Goal: Task Accomplishment & Management: Manage account settings

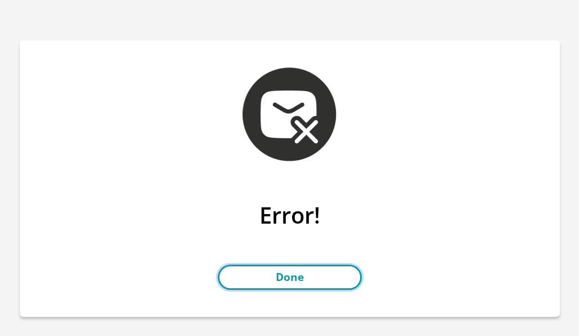
click at [304, 272] on link "Done" at bounding box center [290, 277] width 144 height 25
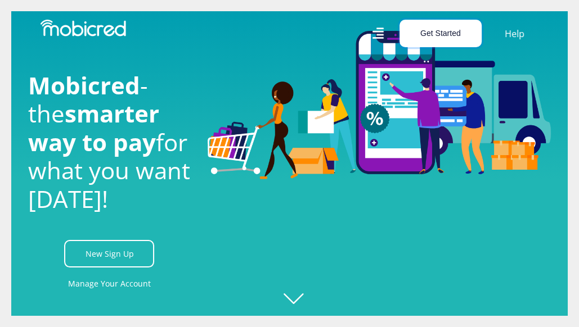
click at [448, 36] on button "Get Started" at bounding box center [440, 34] width 82 height 28
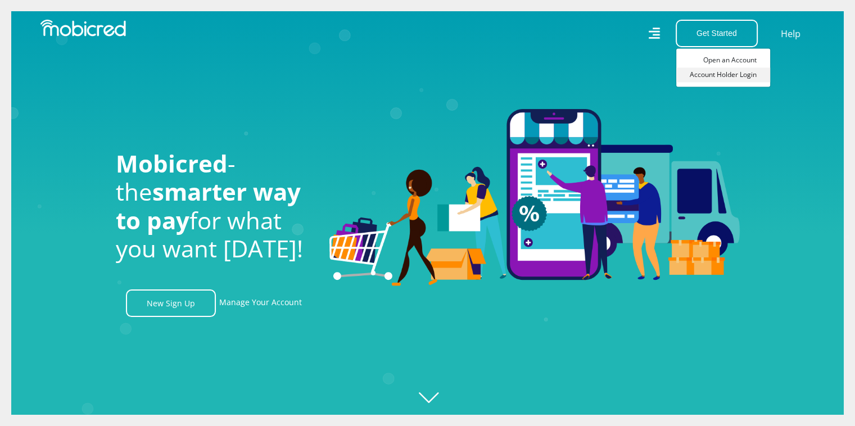
scroll to position [0, 2564]
click at [578, 77] on link "Account Holder Login" at bounding box center [724, 74] width 94 height 15
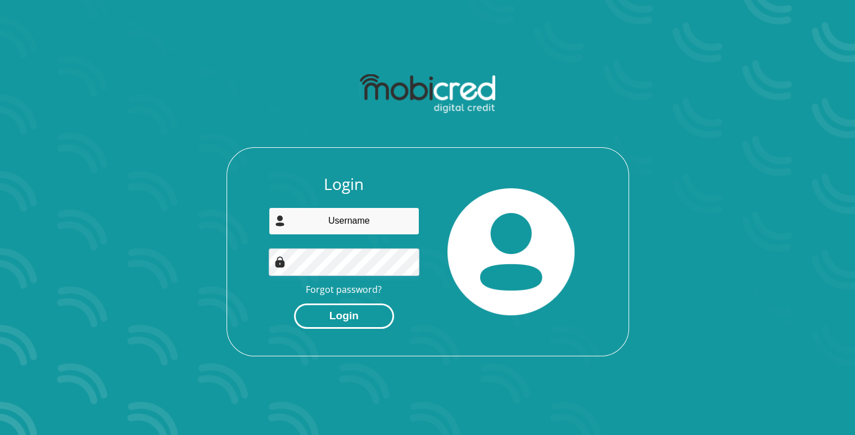
type input "ymaphale@fnb.co.za"
click at [333, 316] on button "Login" at bounding box center [344, 316] width 100 height 25
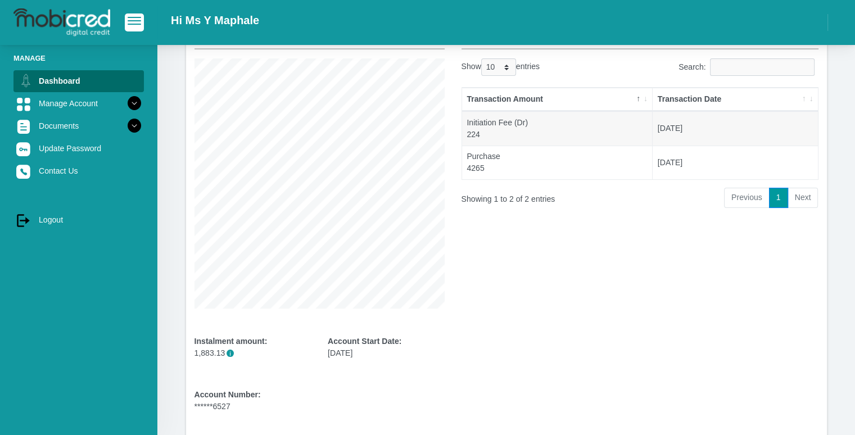
scroll to position [2, 0]
